Goal: Task Accomplishment & Management: Manage account settings

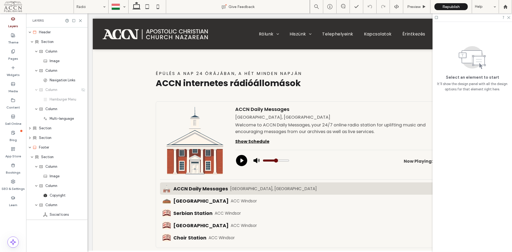
click at [117, 4] on div at bounding box center [118, 6] width 19 height 13
click at [9, 32] on div "Theme" at bounding box center [13, 36] width 26 height 15
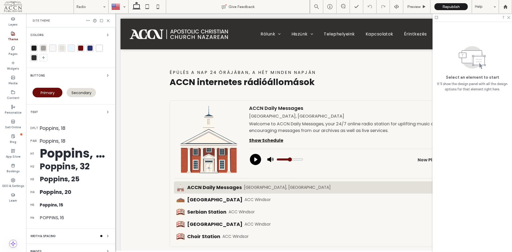
click at [51, 49] on div "rgba(249, 247, 243, 1)" at bounding box center [52, 48] width 5 height 5
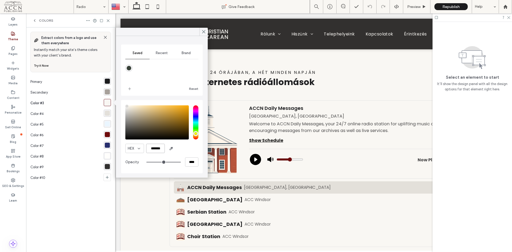
click at [154, 149] on input "*******" at bounding box center [155, 148] width 19 height 9
click at [201, 31] on icon at bounding box center [203, 31] width 5 height 5
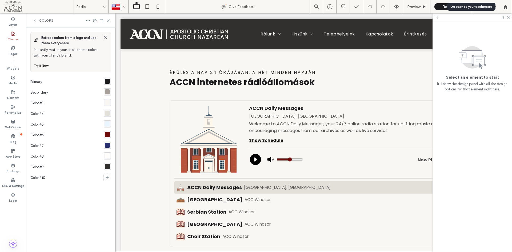
click at [504, 8] on icon at bounding box center [505, 7] width 5 height 5
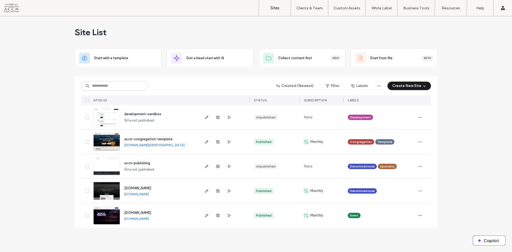
click at [392, 35] on link "Custom Branding" at bounding box center [395, 32] width 51 height 11
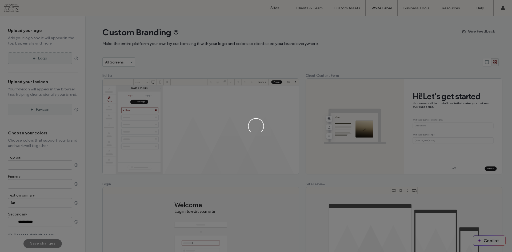
type input "*******"
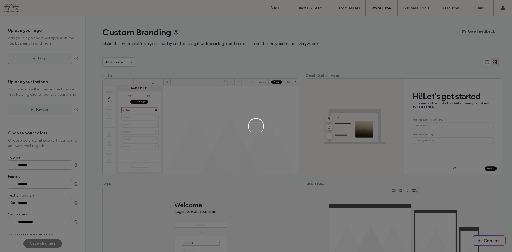
type input "*******"
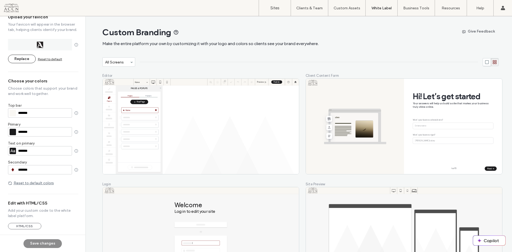
scroll to position [79, 0]
click at [47, 114] on input "*******" at bounding box center [44, 112] width 52 height 4
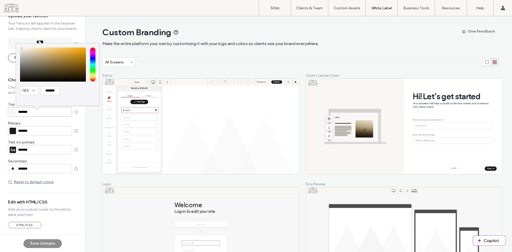
click at [47, 114] on input "*******" at bounding box center [44, 112] width 52 height 4
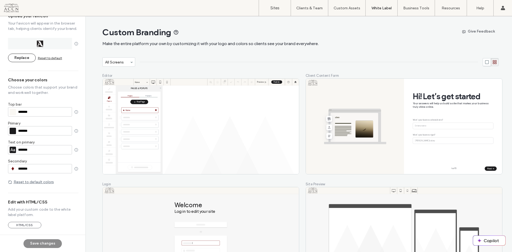
click at [85, 118] on div "Upload your logo Add your logo and it will appear in the top bar, emails and mo…" at bounding box center [43, 125] width 86 height 218
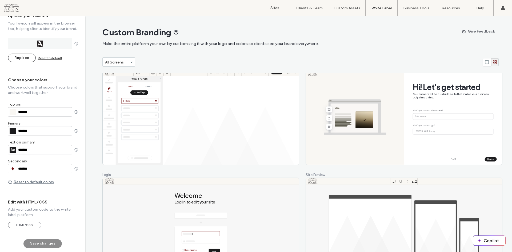
scroll to position [0, 0]
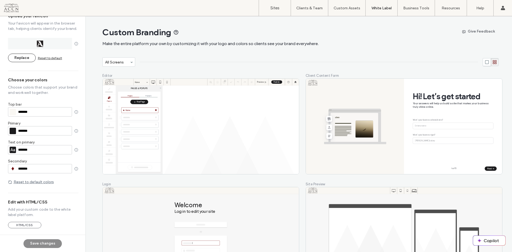
click at [126, 61] on div "All Screens" at bounding box center [116, 62] width 26 height 8
click at [124, 77] on div "Editor" at bounding box center [119, 79] width 32 height 9
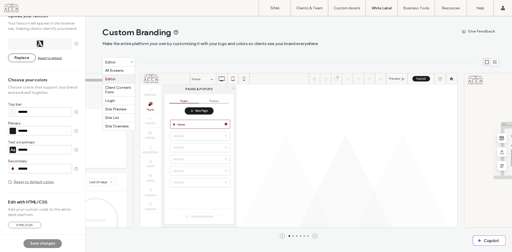
click at [125, 60] on div "Editor" at bounding box center [116, 62] width 26 height 8
click at [125, 88] on div "Client Content Form" at bounding box center [119, 89] width 32 height 13
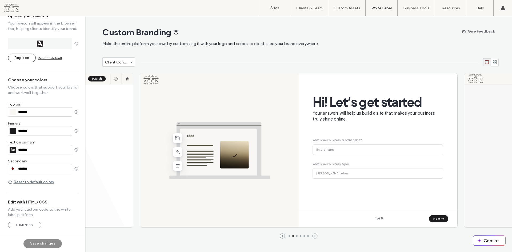
click at [129, 63] on div at bounding box center [132, 62] width 6 height 6
click at [125, 99] on div "Login" at bounding box center [119, 101] width 32 height 9
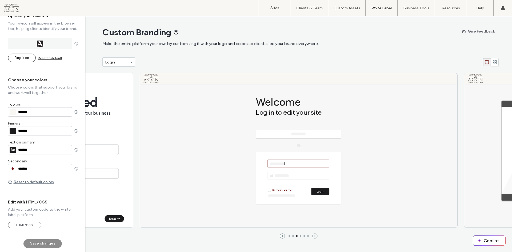
click at [122, 56] on div "Custom Branding Make the entire platform your own by customizing it with your l…" at bounding box center [300, 36] width 396 height 41
click at [123, 61] on div "Login" at bounding box center [116, 62] width 26 height 8
click at [121, 108] on div "Site Preview" at bounding box center [119, 109] width 32 height 9
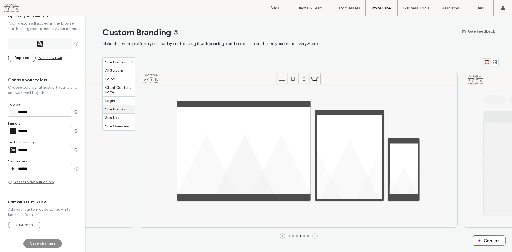
click at [123, 60] on div "Site Preview" at bounding box center [116, 62] width 24 height 6
click at [119, 119] on div "Site List" at bounding box center [119, 118] width 32 height 9
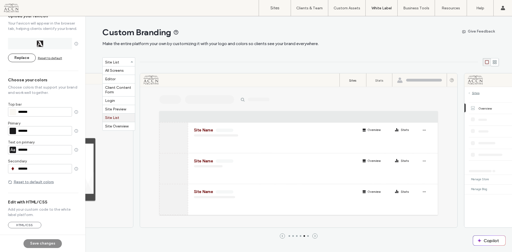
click at [130, 64] on div at bounding box center [132, 62] width 6 height 6
click at [121, 127] on div "Site Overview" at bounding box center [119, 126] width 32 height 8
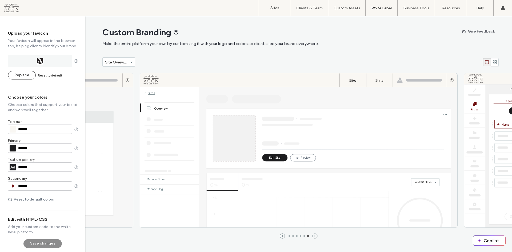
scroll to position [52, 0]
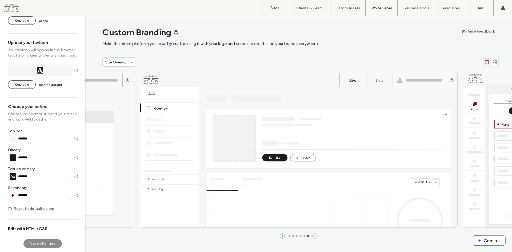
click at [383, 43] on label "Client Invitation" at bounding box center [382, 44] width 25 height 4
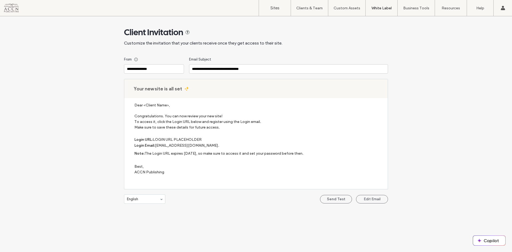
click at [382, 19] on link "Custom Domain" at bounding box center [395, 21] width 51 height 11
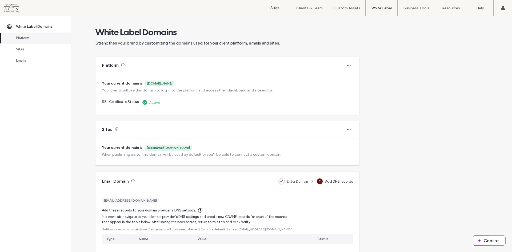
click at [347, 13] on div "Custom Assets" at bounding box center [346, 8] width 37 height 16
click at [312, 22] on label "Client Management" at bounding box center [310, 22] width 31 height 4
